Goal: Information Seeking & Learning: Find specific fact

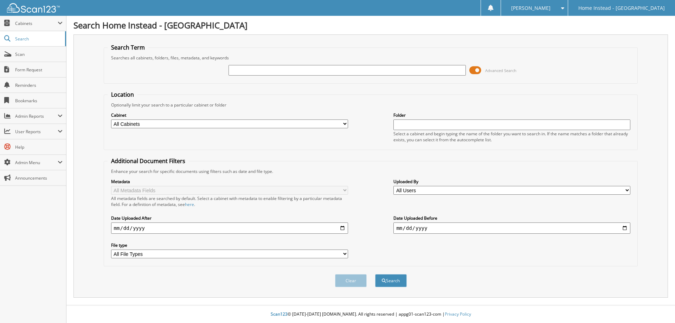
click at [307, 73] on input "text" at bounding box center [347, 70] width 237 height 11
type input "s"
type input "Care logs"
click at [375, 274] on button "Search" at bounding box center [391, 280] width 32 height 13
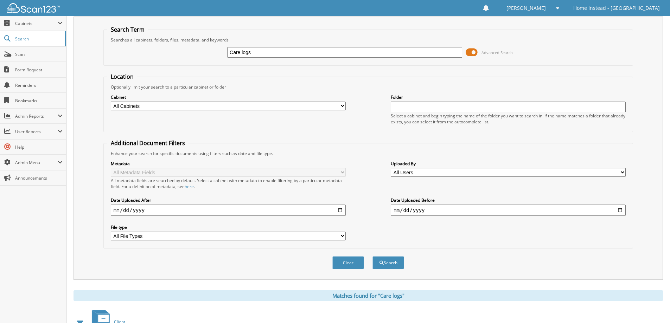
scroll to position [35, 0]
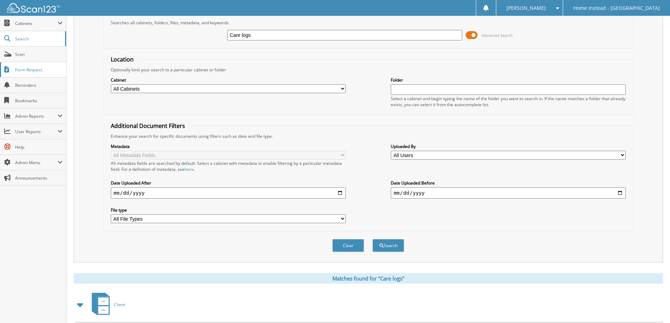
click at [27, 70] on span "Form Request" at bounding box center [38, 70] width 47 height 6
